Goal: Find specific page/section: Find specific page/section

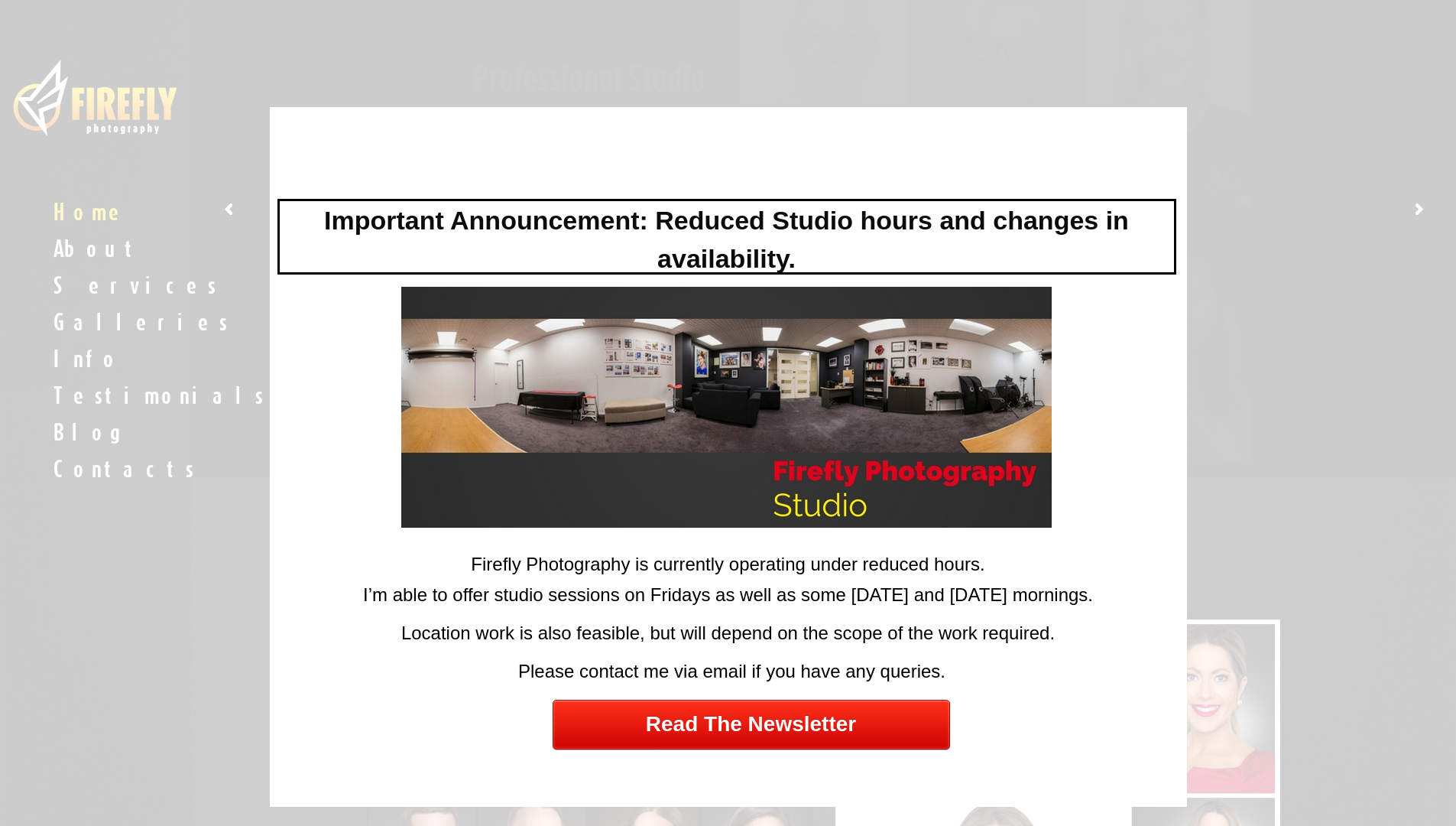
scroll to position [251, 0]
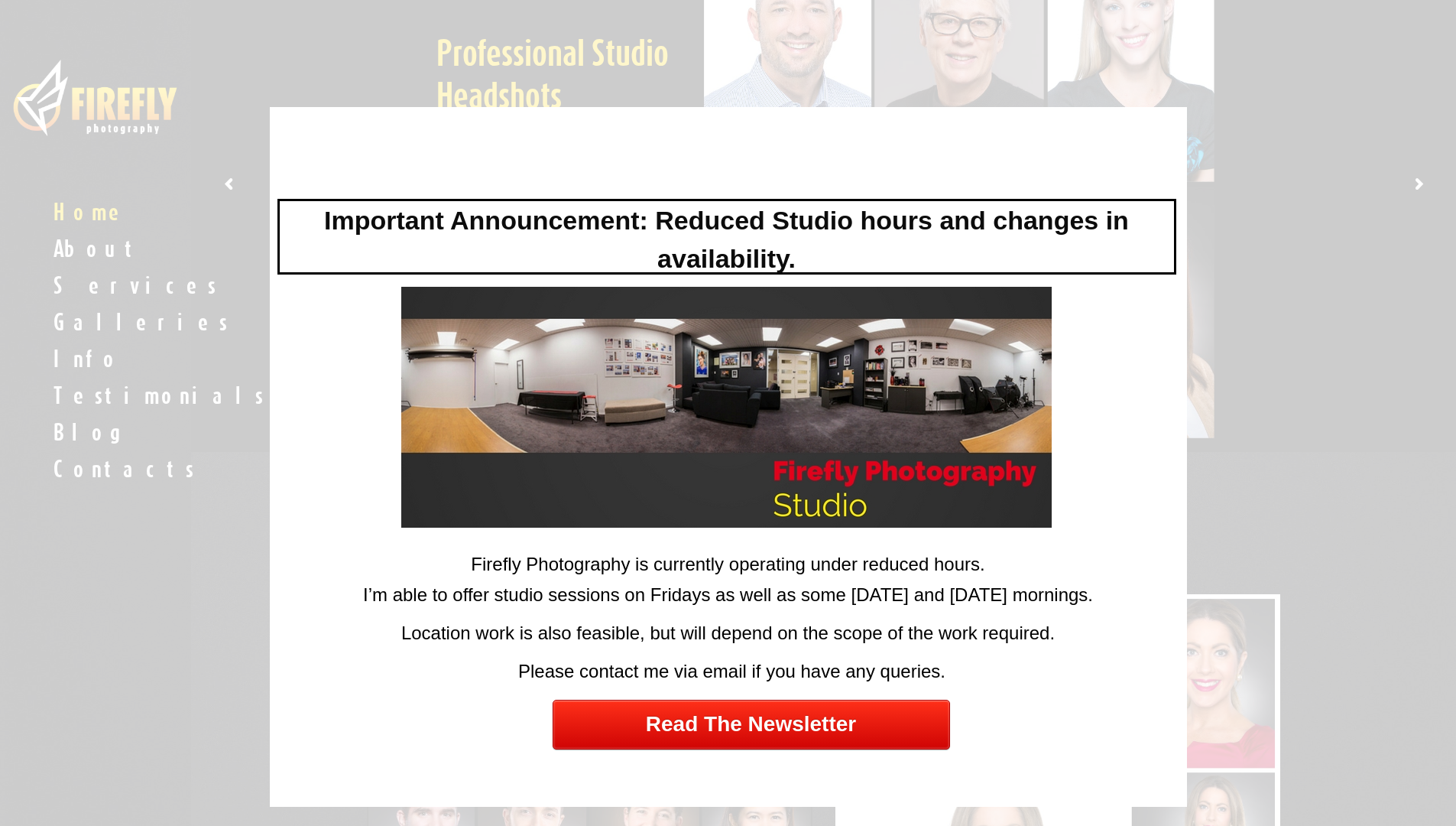
click at [1359, 202] on div at bounding box center [728, 413] width 1456 height 826
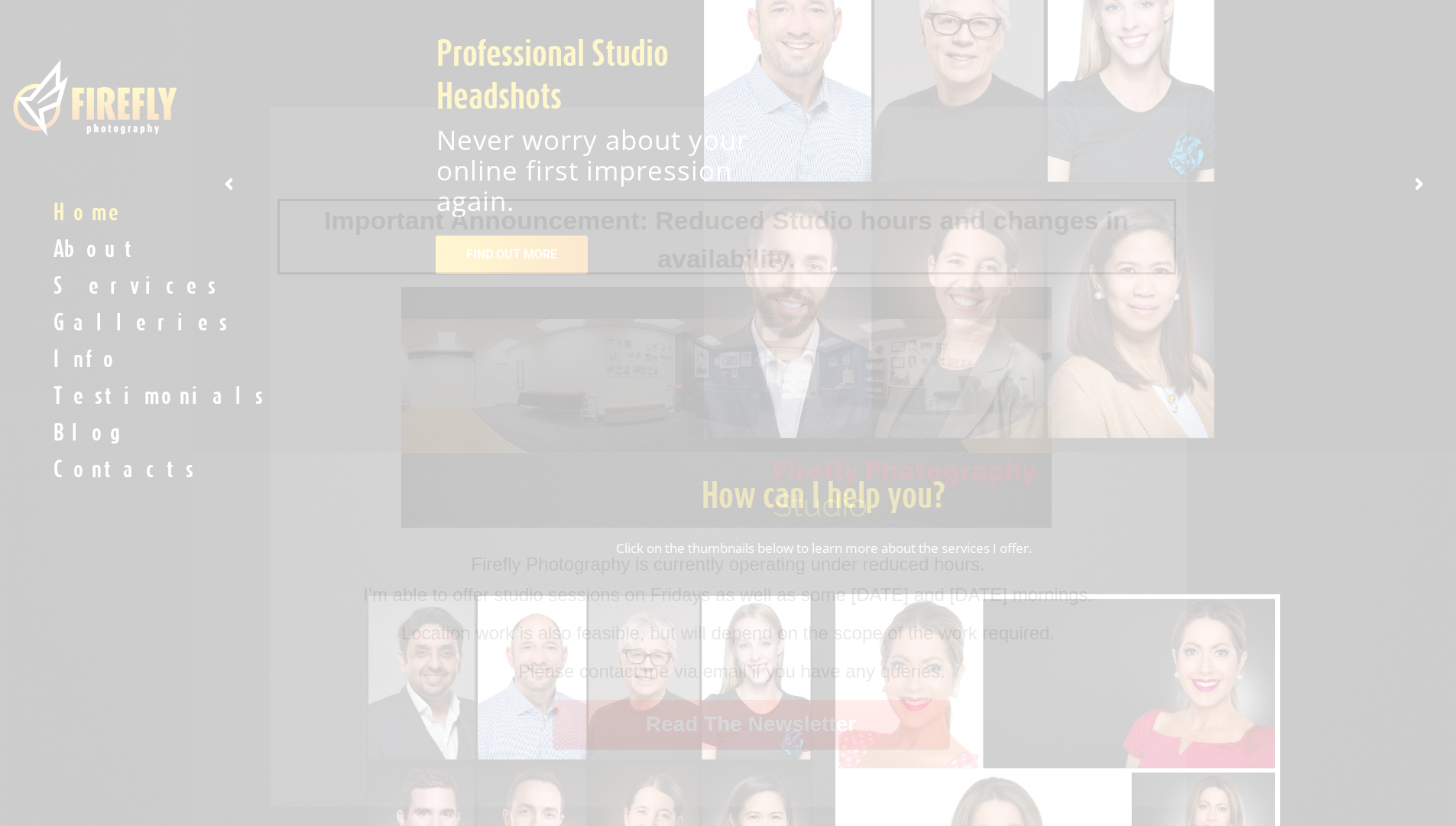
drag, startPoint x: 1414, startPoint y: 192, endPoint x: 1418, endPoint y: 185, distance: 8.1
click at [1415, 189] on div at bounding box center [728, 413] width 1456 height 826
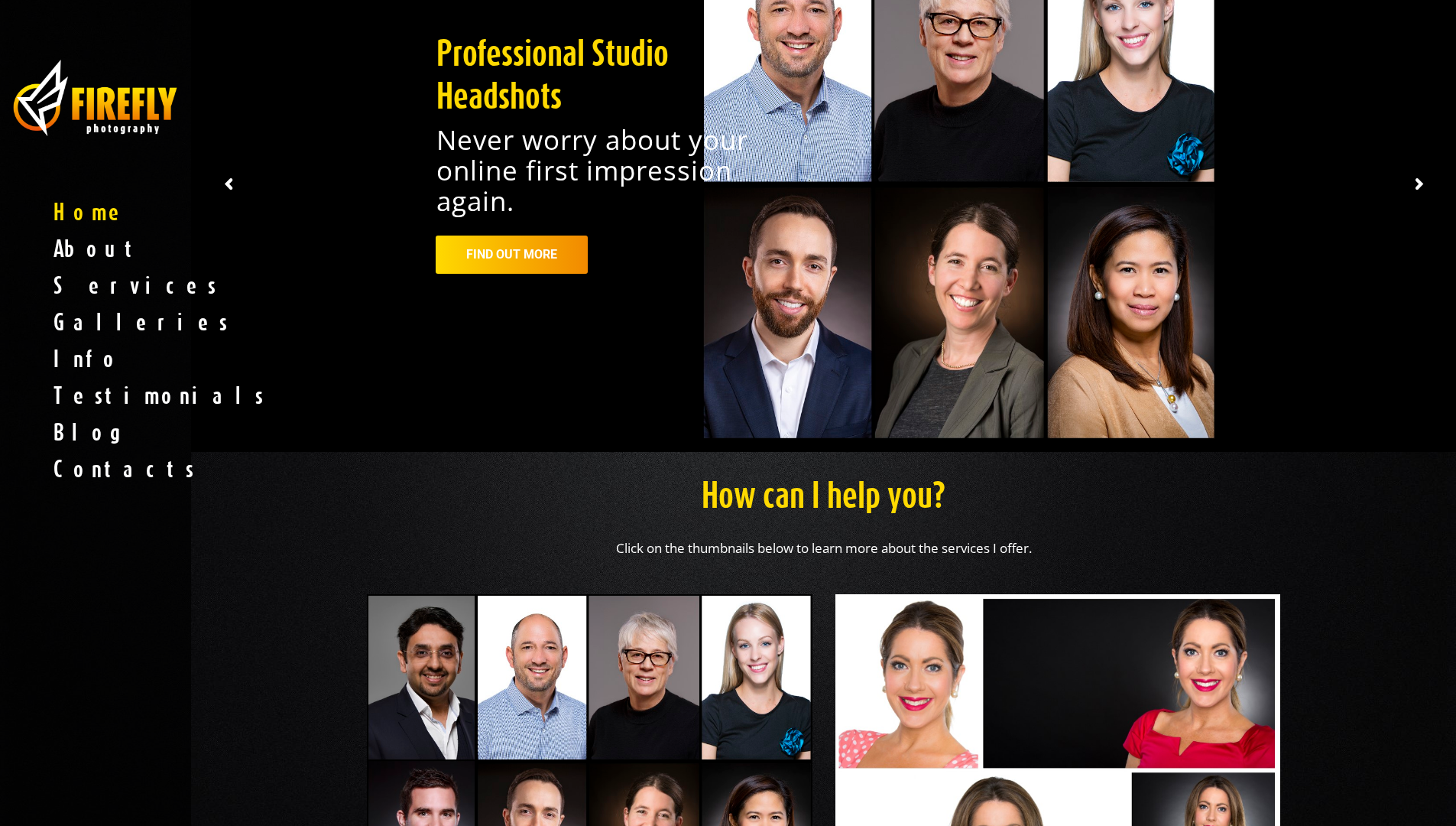
click at [1423, 182] on div at bounding box center [728, 413] width 1456 height 826
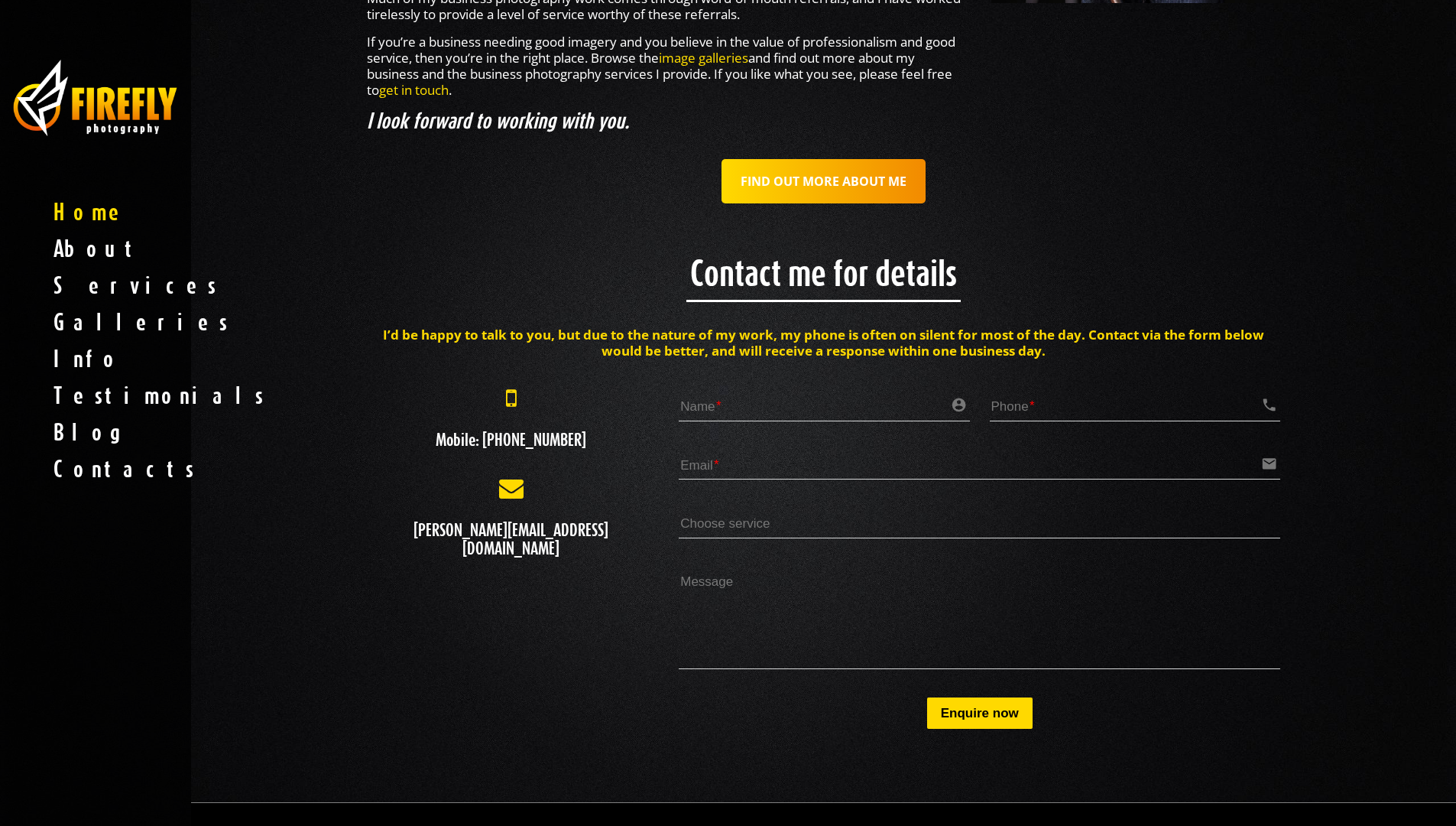
scroll to position [2375, 0]
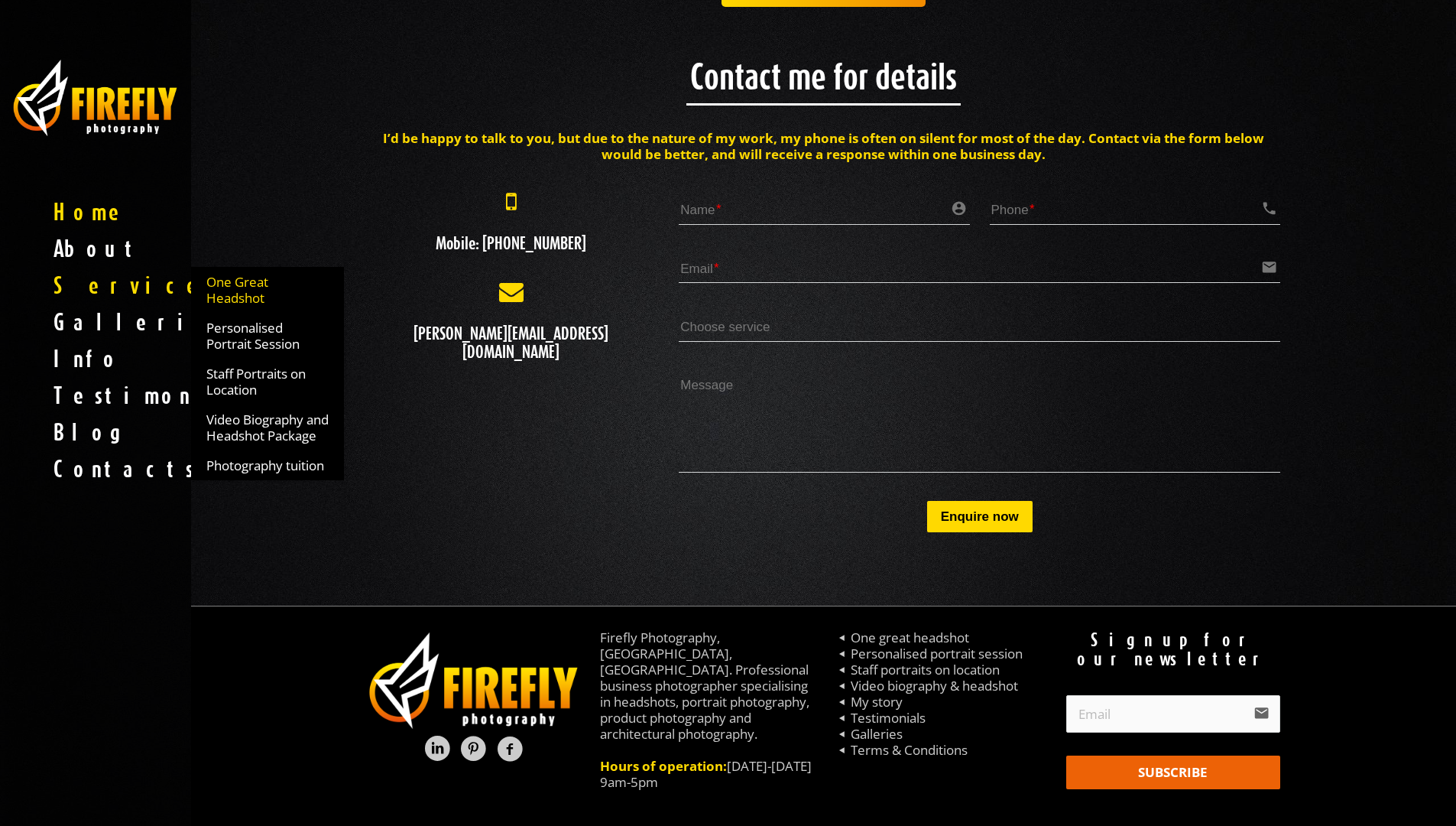
click at [241, 291] on span "One Great Headshot" at bounding box center [267, 290] width 122 height 33
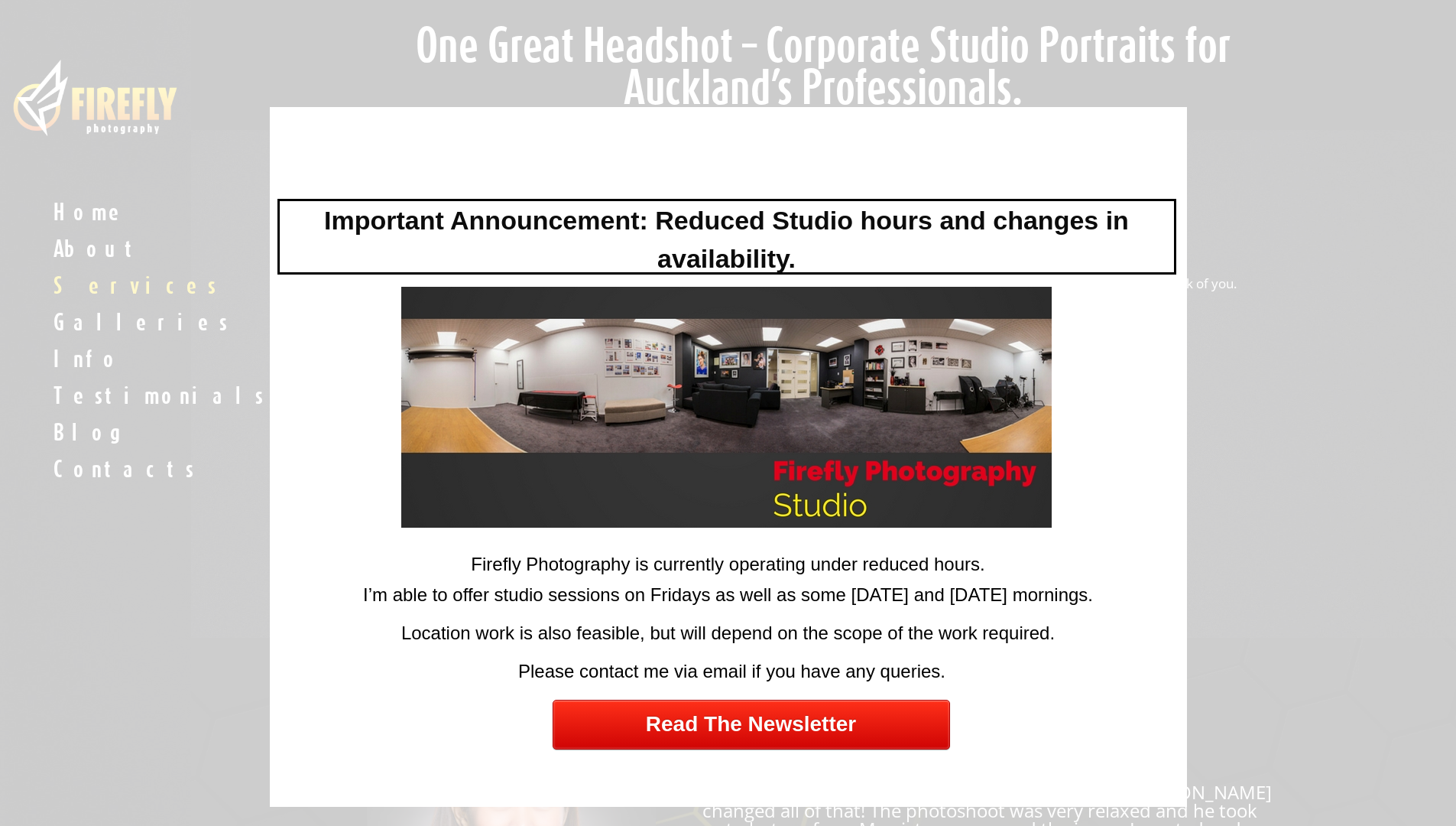
click at [234, 372] on div at bounding box center [728, 413] width 1456 height 826
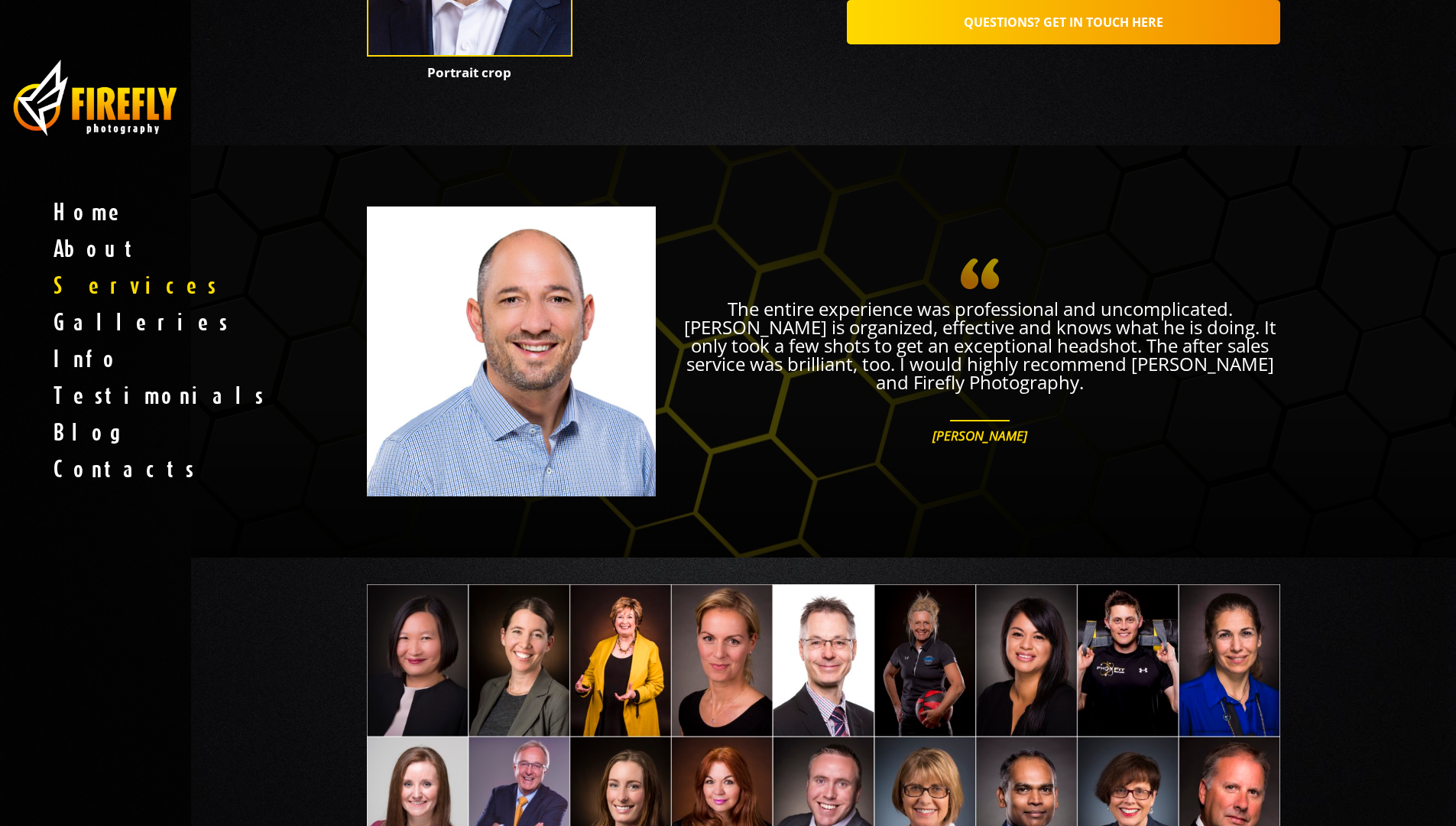
scroll to position [1853, 0]
